Goal: Task Accomplishment & Management: Use online tool/utility

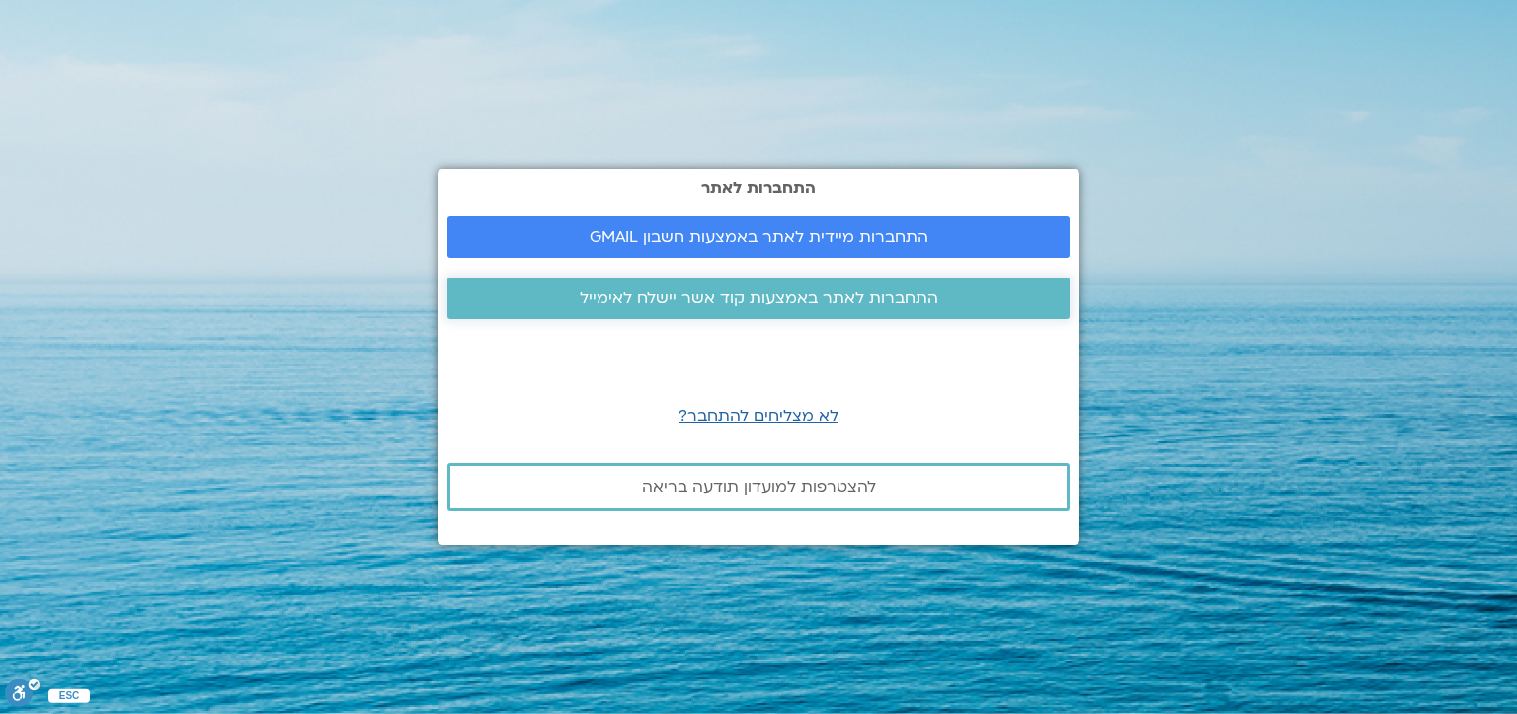
click at [784, 300] on span "התחברות לאתר באמצעות קוד אשר יישלח לאימייל" at bounding box center [759, 298] width 358 height 18
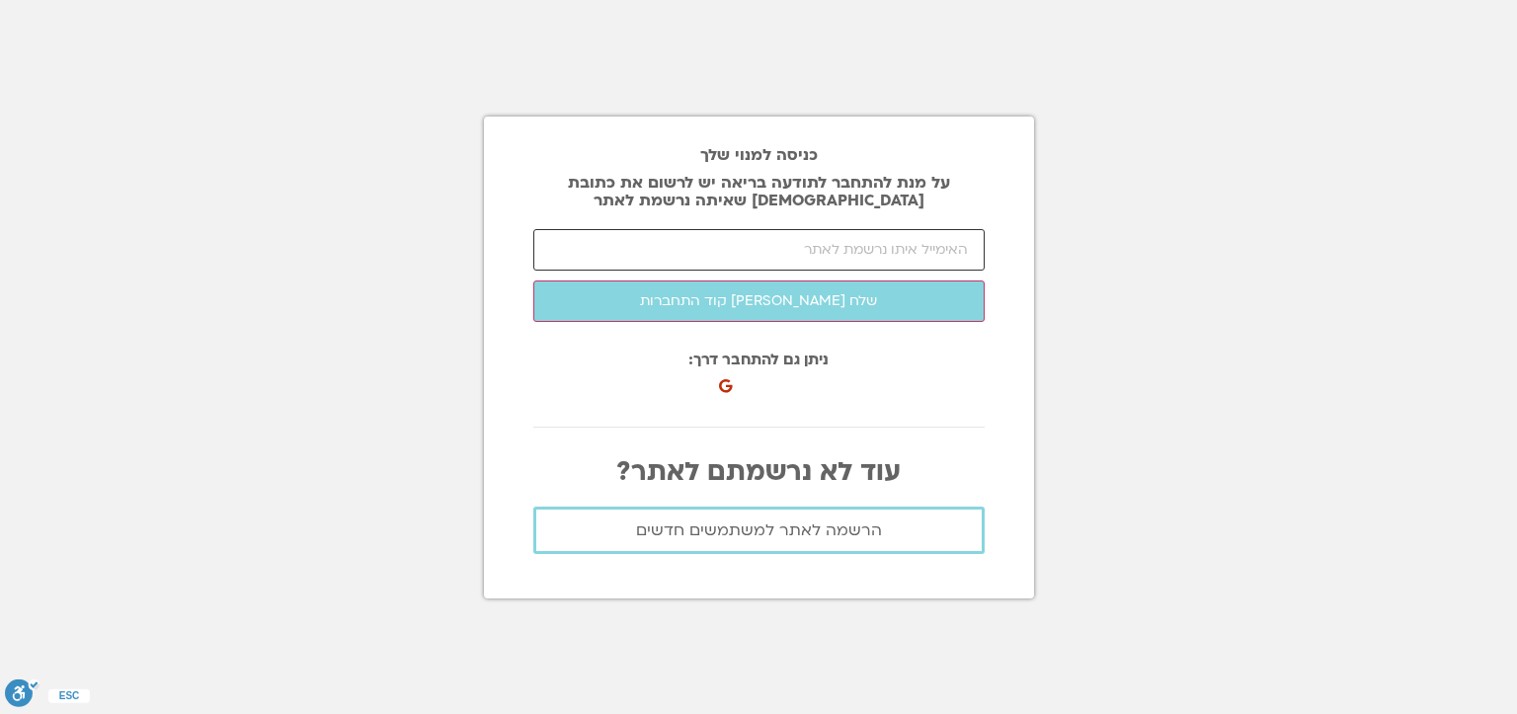
click at [856, 239] on input "email" at bounding box center [758, 249] width 451 height 41
type input "ט"
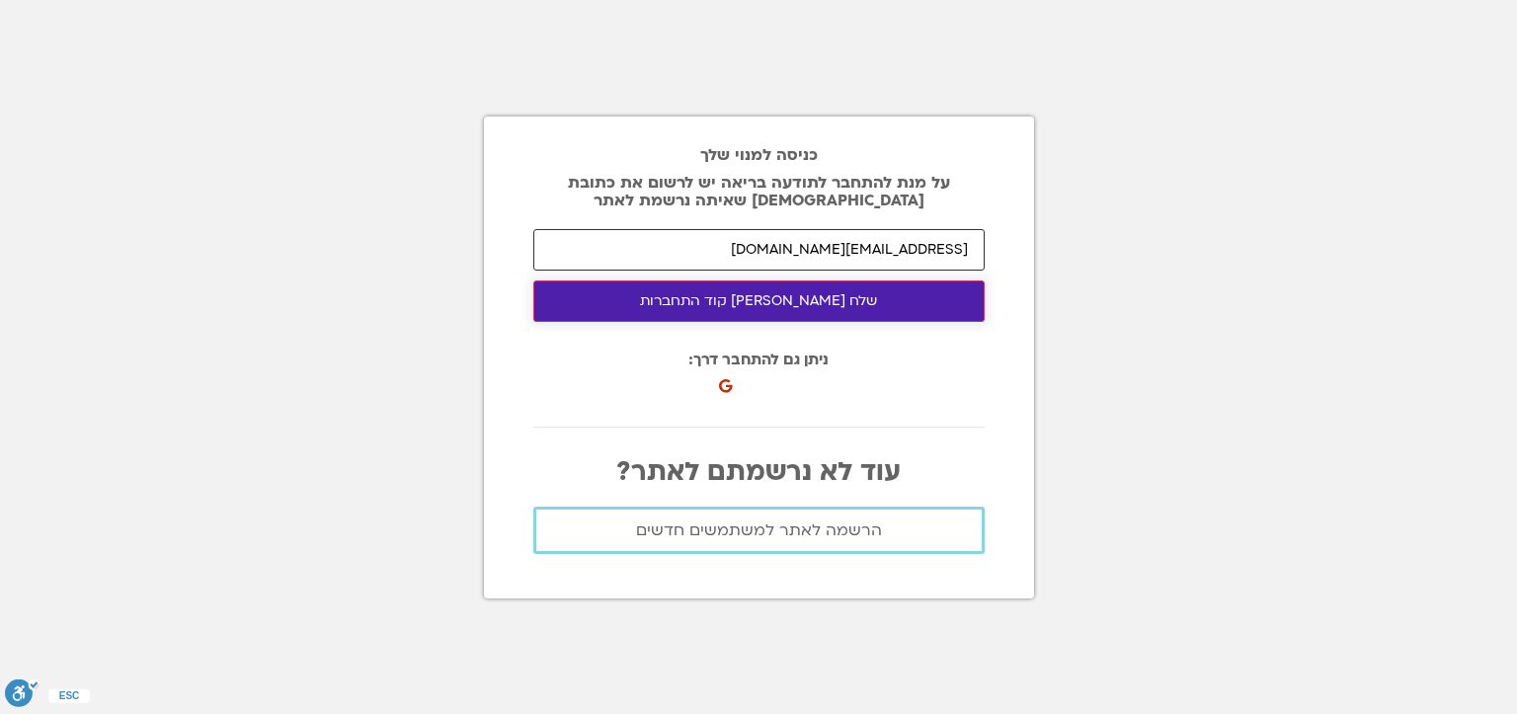
type input "yaelsdh@gmail.com"
click at [833, 299] on button "שלח לי קוד התחברות" at bounding box center [758, 300] width 451 height 41
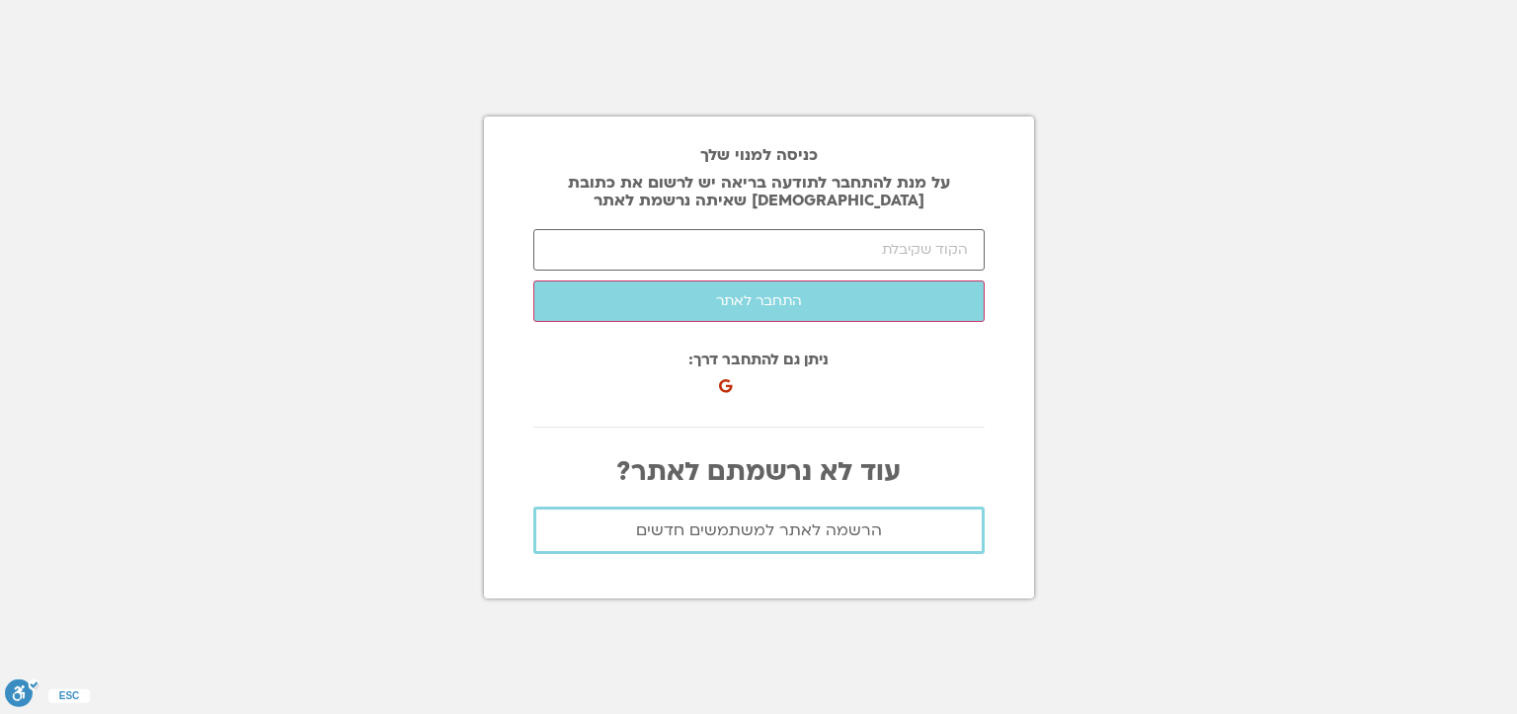
click at [926, 58] on div "כניסה למנוי שלך על מנת להתחבר לתודעה בריאה יש לרשום את כתובת האיימל שאיתה נרשמת…" at bounding box center [759, 357] width 550 height 714
click at [818, 241] on input "number" at bounding box center [758, 249] width 451 height 41
paste input "35196"
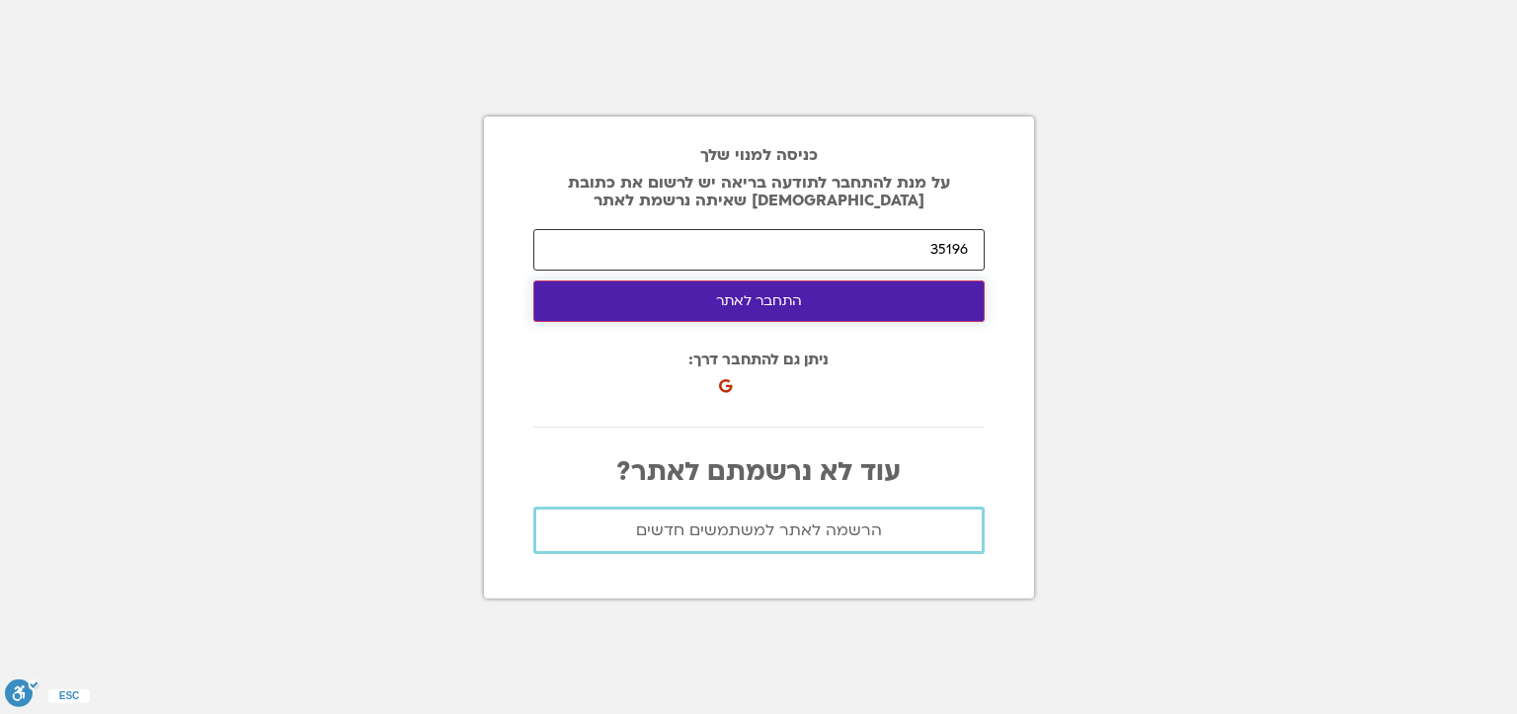
type input "35196"
click at [771, 298] on button "התחבר לאתר" at bounding box center [758, 300] width 451 height 41
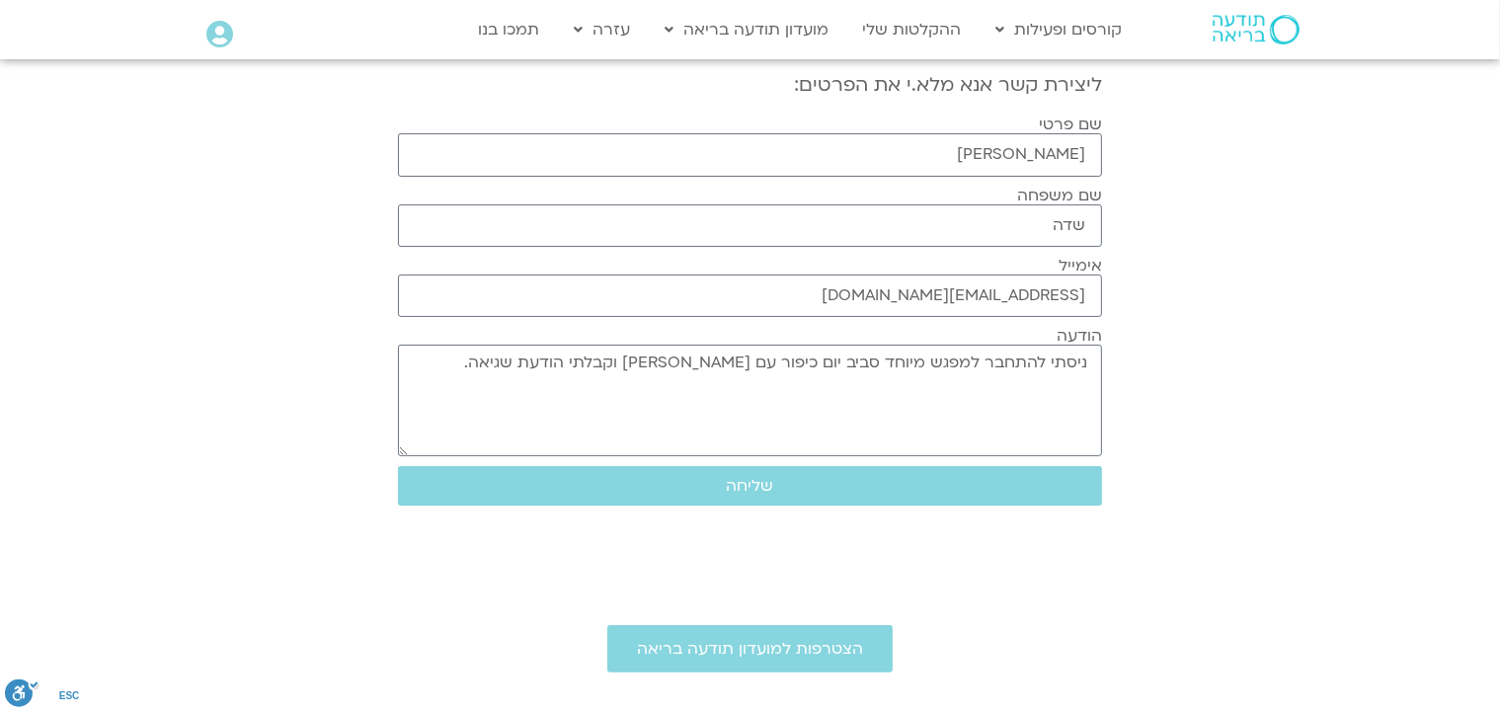
scroll to position [296, 0]
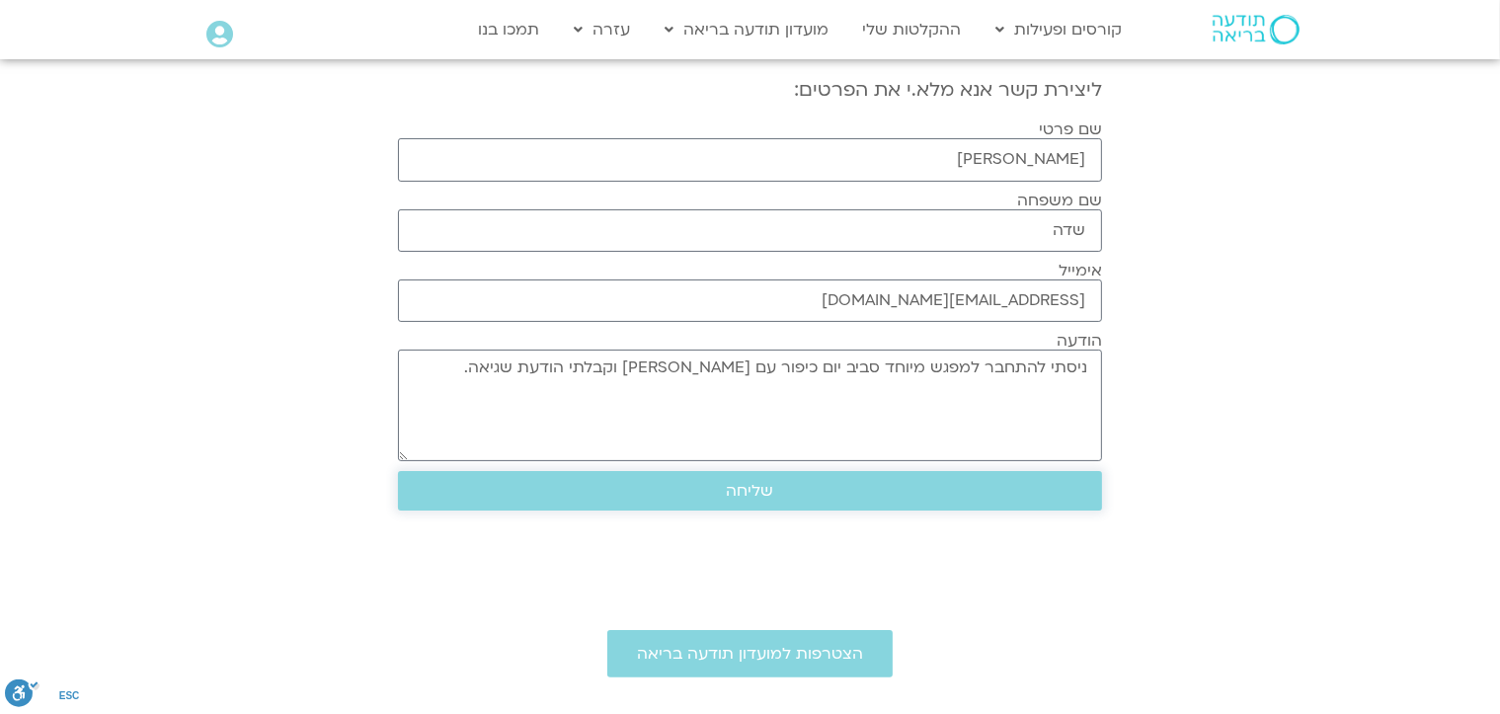
click at [747, 482] on span "שליחה" at bounding box center [750, 491] width 47 height 18
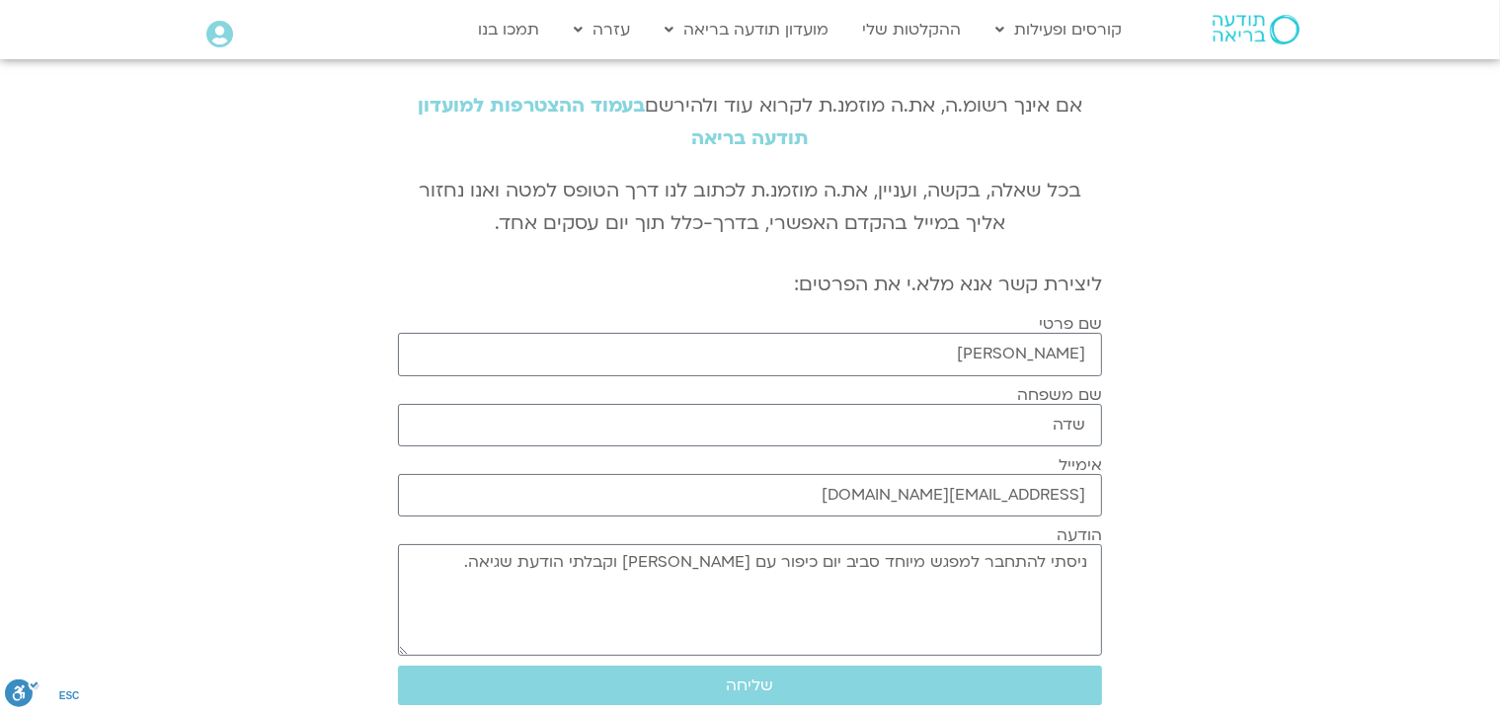
scroll to position [0, 0]
